Goal: Task Accomplishment & Management: Use online tool/utility

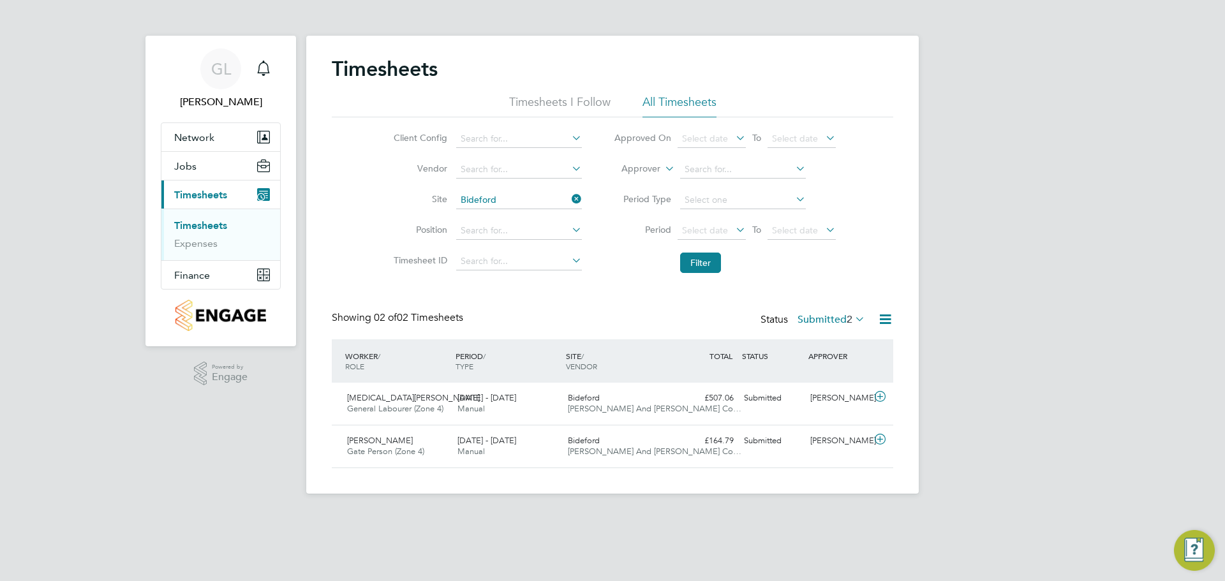
click at [191, 225] on link "Timesheets" at bounding box center [200, 225] width 53 height 12
click at [198, 245] on link "Expenses" at bounding box center [195, 243] width 43 height 12
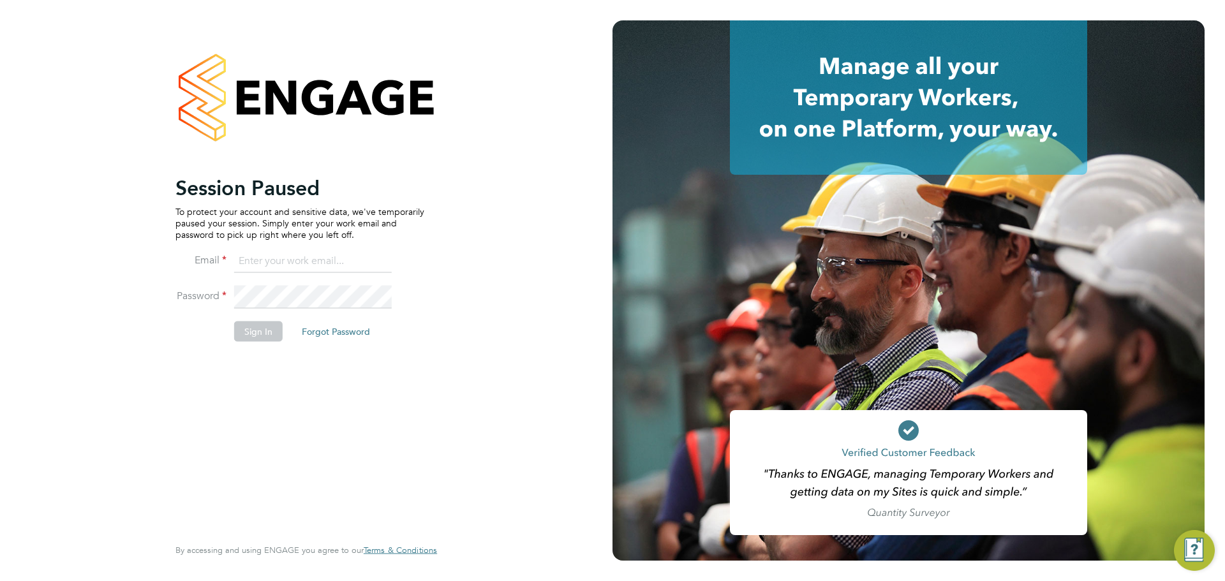
click at [250, 252] on input at bounding box center [313, 261] width 158 height 23
type input "grace.ley@vistry.co.uk"
click at [251, 326] on button "Sign In" at bounding box center [258, 331] width 48 height 20
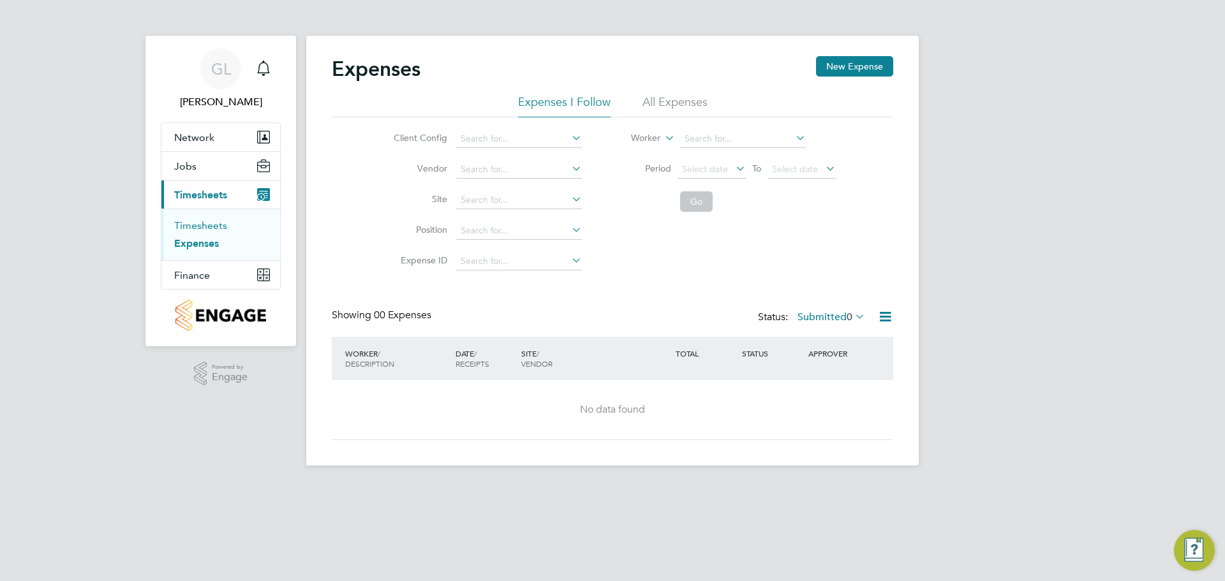
drag, startPoint x: 191, startPoint y: 225, endPoint x: 269, endPoint y: 533, distance: 318.5
click at [191, 225] on link "Timesheets" at bounding box center [200, 225] width 53 height 12
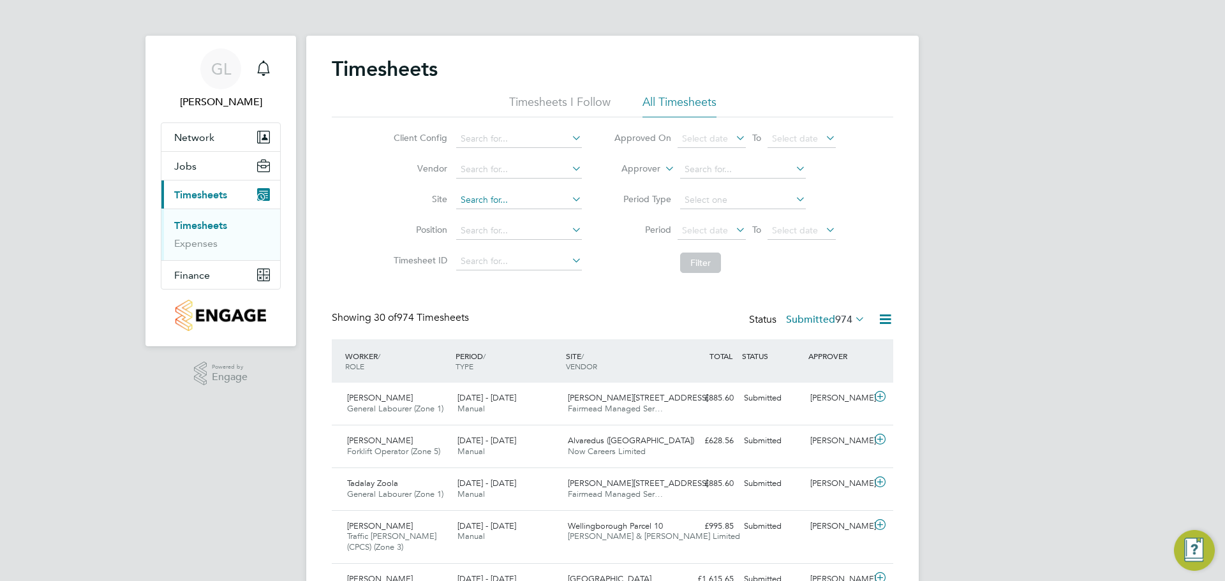
click at [462, 193] on input at bounding box center [519, 200] width 126 height 18
click at [496, 221] on b "Bideford" at bounding box center [478, 217] width 37 height 11
type input "Bideford"
click at [699, 262] on button "Filter" at bounding box center [700, 263] width 41 height 20
